Goal: Transaction & Acquisition: Purchase product/service

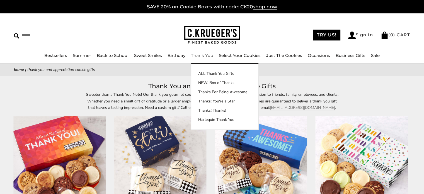
click at [205, 56] on link "Thank You" at bounding box center [202, 55] width 22 height 5
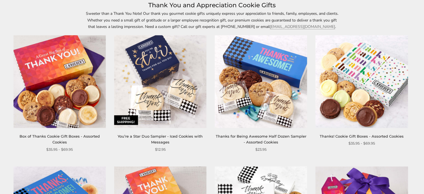
scroll to position [103, 0]
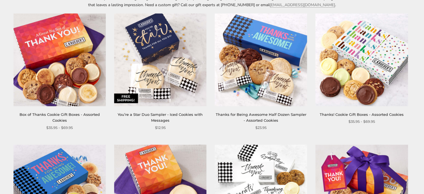
click at [358, 114] on link "Thanks! Cookie Gift Boxes - Assorted Cookies" at bounding box center [362, 114] width 84 height 4
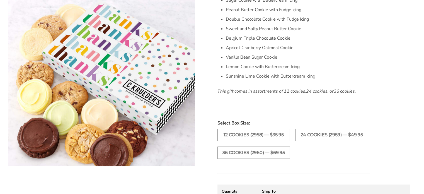
scroll to position [224, 0]
